Goal: Find contact information: Find contact information

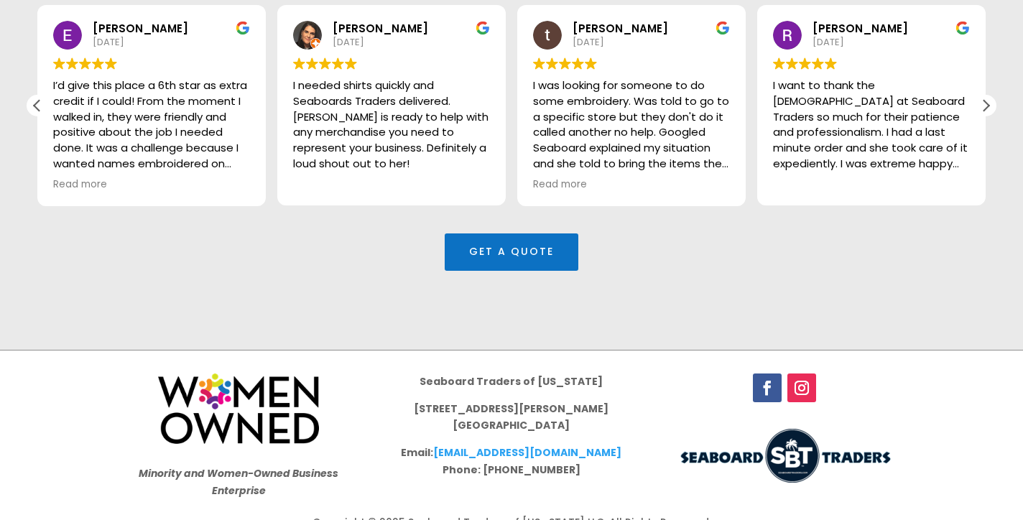
scroll to position [4114, 0]
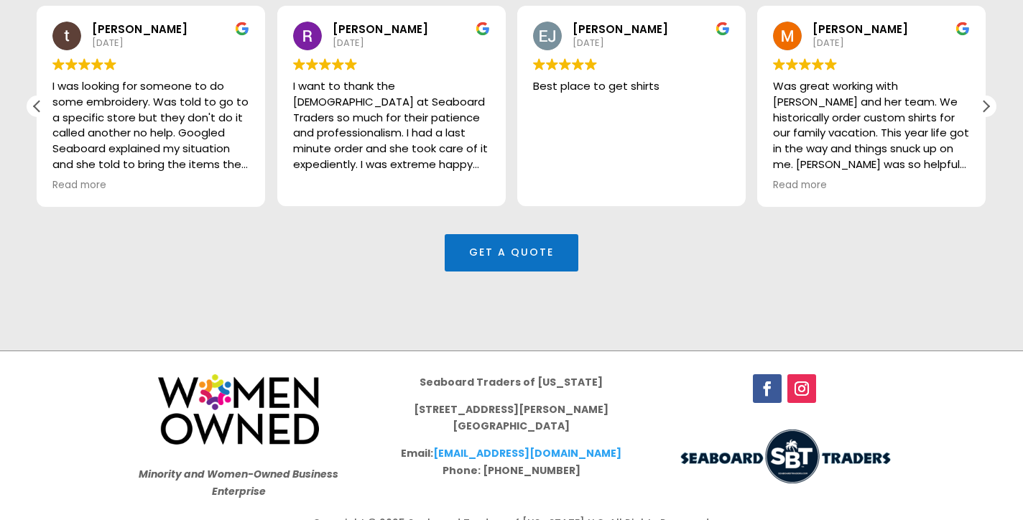
drag, startPoint x: 461, startPoint y: 381, endPoint x: 592, endPoint y: 400, distance: 132.2
click at [593, 402] on p "[STREET_ADDRESS][PERSON_NAME]" at bounding box center [512, 424] width 230 height 45
copy p "[STREET_ADDRESS][PERSON_NAME]"
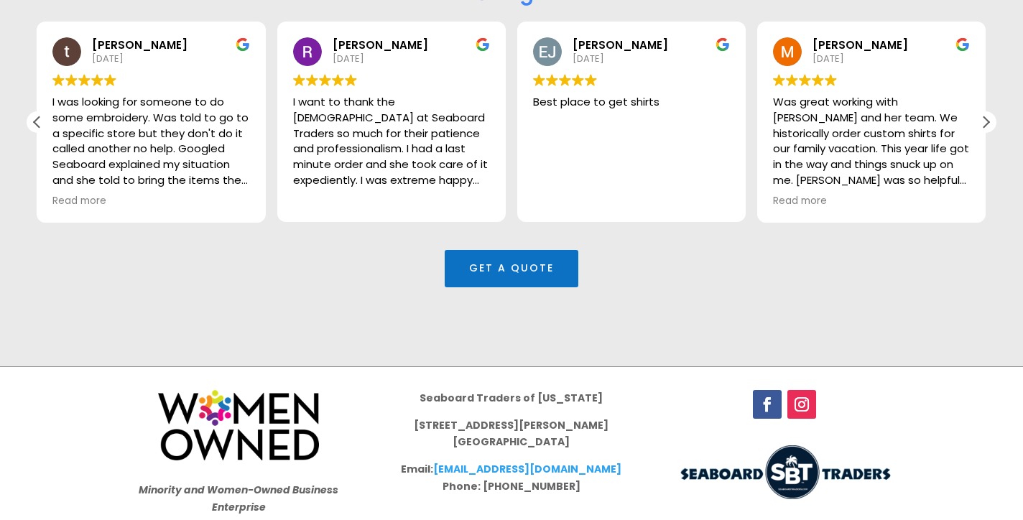
scroll to position [4097, 0]
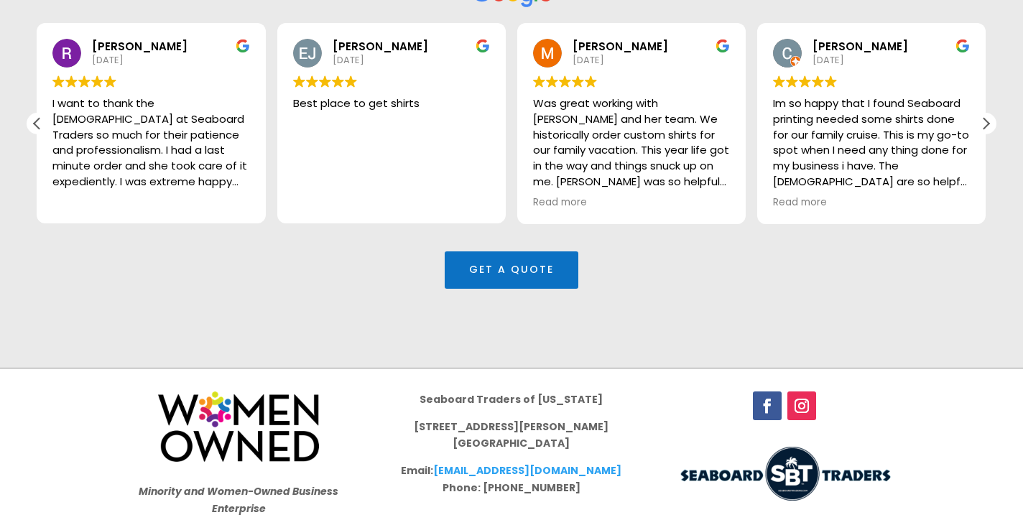
drag, startPoint x: 461, startPoint y: 395, endPoint x: 588, endPoint y: 418, distance: 128.5
click at [588, 419] on p "[STREET_ADDRESS][PERSON_NAME]" at bounding box center [512, 441] width 230 height 45
copy p "[STREET_ADDRESS][PERSON_NAME]"
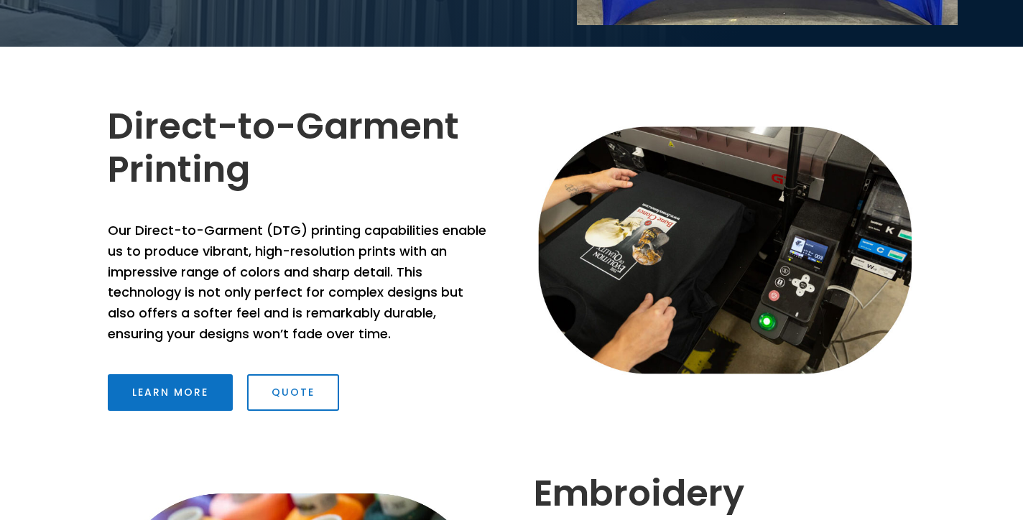
scroll to position [503, 0]
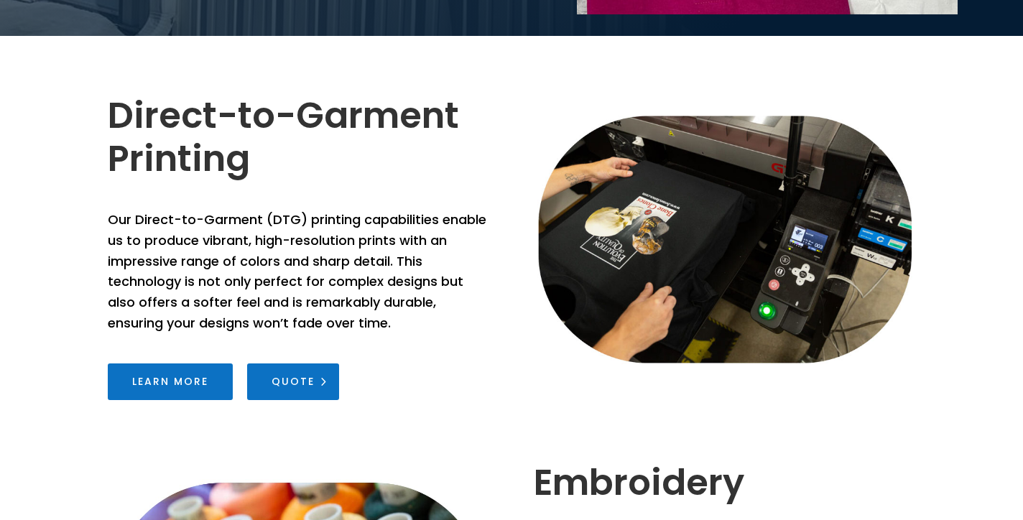
click at [282, 382] on link "Quote" at bounding box center [293, 381] width 92 height 37
